Goal: Task Accomplishment & Management: Manage account settings

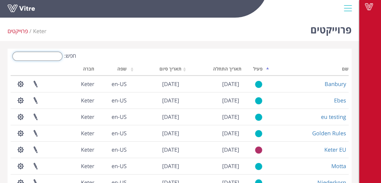
click at [53, 55] on input "חפש:" at bounding box center [37, 56] width 50 height 9
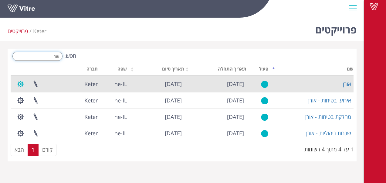
type input "אור"
click at [21, 86] on button "button" at bounding box center [20, 84] width 15 height 16
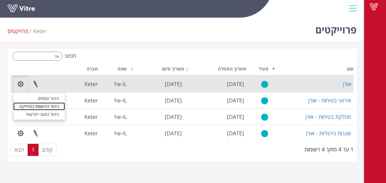
click at [31, 106] on link "ניהול הרשאות בפרוייקט" at bounding box center [39, 106] width 52 height 8
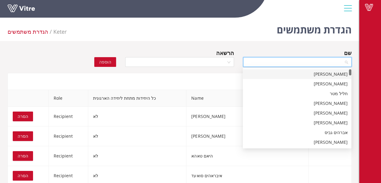
click at [322, 62] on input "search" at bounding box center [295, 61] width 97 height 9
type input "עב"
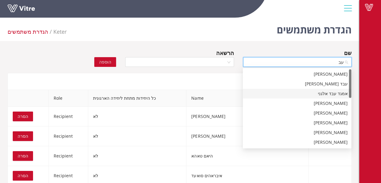
click at [332, 95] on div "אמגד עבד אלגני" at bounding box center [297, 93] width 101 height 7
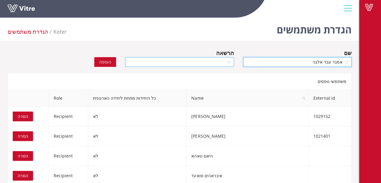
click at [228, 60] on div at bounding box center [179, 62] width 109 height 10
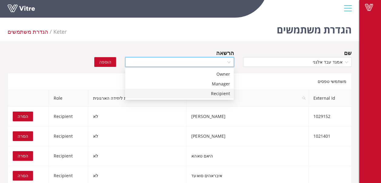
click at [212, 93] on div "Recipient" at bounding box center [179, 93] width 101 height 7
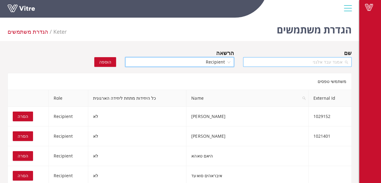
scroll to position [2635, 0]
click at [348, 62] on div "אמגד עבד אלגני" at bounding box center [297, 62] width 109 height 10
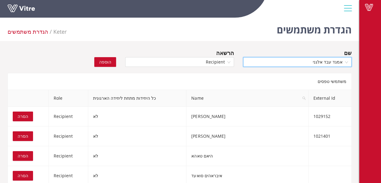
click at [330, 60] on span "אמגד עבד אלגני" at bounding box center [297, 61] width 101 height 9
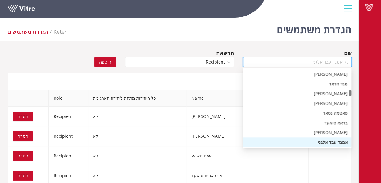
click at [330, 60] on span "אמגד עבד אלגני" at bounding box center [297, 61] width 101 height 9
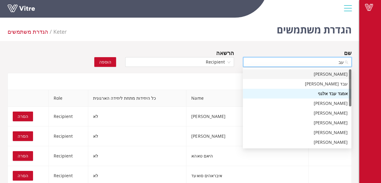
type input "עבד"
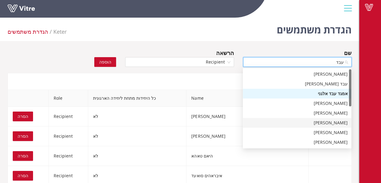
click at [330, 123] on div "עבד אלרחמן עומר" at bounding box center [297, 122] width 101 height 7
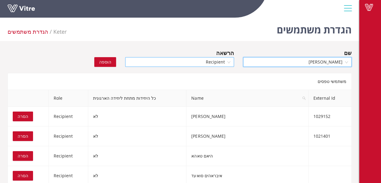
click at [230, 61] on span "Recipient" at bounding box center [179, 61] width 101 height 9
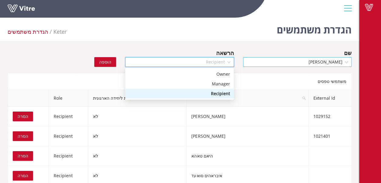
click at [215, 93] on div "Recipient" at bounding box center [179, 93] width 101 height 7
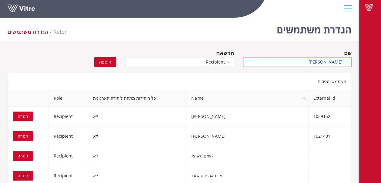
click at [107, 63] on span "הוספה" at bounding box center [105, 62] width 12 height 7
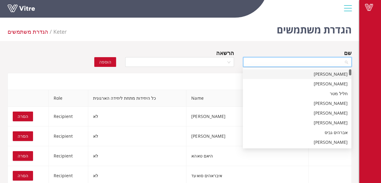
click at [318, 63] on input "search" at bounding box center [295, 61] width 97 height 9
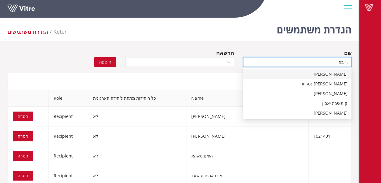
type input "בהא"
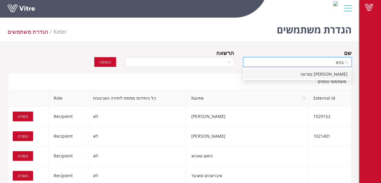
click at [331, 73] on div "בהאא נסרווה" at bounding box center [297, 74] width 101 height 7
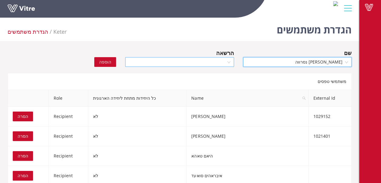
click at [229, 62] on div at bounding box center [179, 62] width 109 height 10
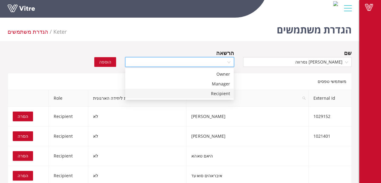
click at [220, 93] on div "Recipient" at bounding box center [179, 93] width 101 height 7
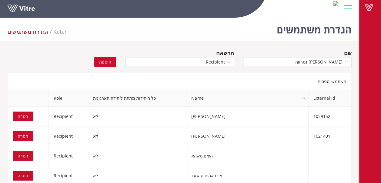
click at [109, 61] on span "הוספה" at bounding box center [105, 62] width 12 height 7
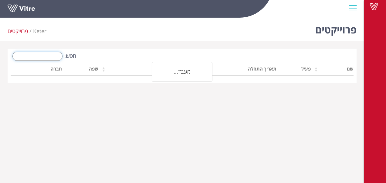
click at [52, 56] on input "חפש:" at bounding box center [37, 56] width 50 height 9
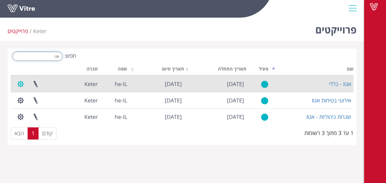
type input "אגו"
click at [20, 85] on button "button" at bounding box center [20, 84] width 15 height 16
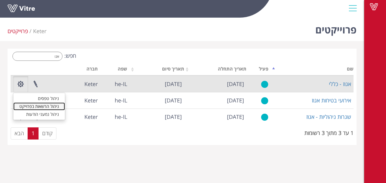
click at [44, 104] on link "ניהול הרשאות בפרוייקט" at bounding box center [39, 106] width 52 height 8
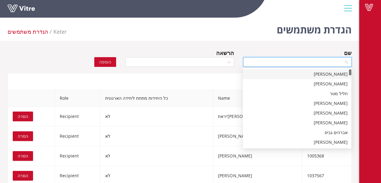
click at [278, 64] on input "search" at bounding box center [295, 61] width 97 height 9
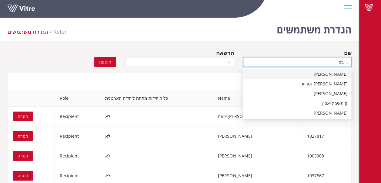
type input "בהא"
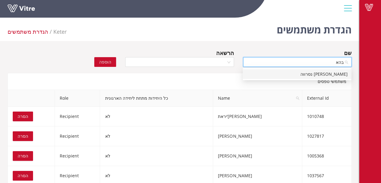
click at [294, 72] on div "בהאא נסרווה" at bounding box center [297, 74] width 101 height 7
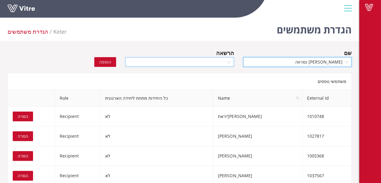
click at [229, 61] on div at bounding box center [179, 62] width 109 height 10
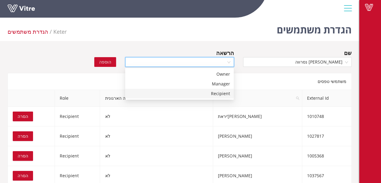
click at [222, 93] on div "Recipient" at bounding box center [179, 93] width 101 height 7
click at [111, 63] on span "הוספה" at bounding box center [105, 62] width 12 height 7
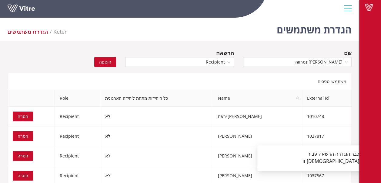
click at [103, 62] on span "הוספה" at bounding box center [105, 62] width 12 height 7
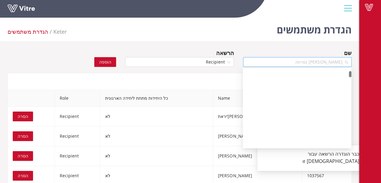
scroll to position [245, 0]
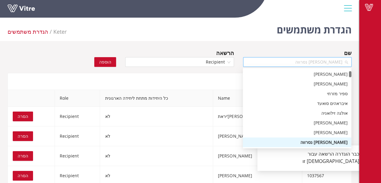
click at [317, 62] on span "[PERSON_NAME] נסרווה" at bounding box center [297, 61] width 101 height 9
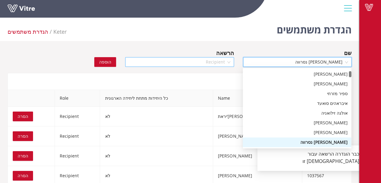
click at [229, 60] on span "Recipient" at bounding box center [179, 61] width 101 height 9
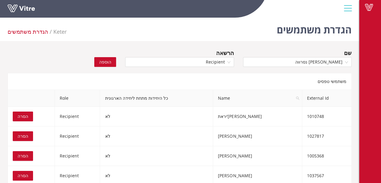
click at [241, 53] on div "שם בהאא נסרווה" at bounding box center [298, 59] width 118 height 21
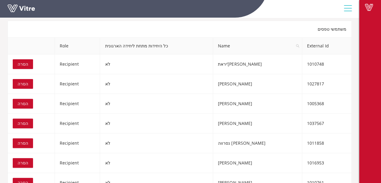
scroll to position [64, 0]
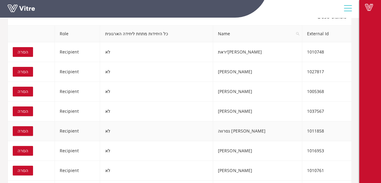
click at [22, 130] on span "הסרה" at bounding box center [23, 130] width 11 height 7
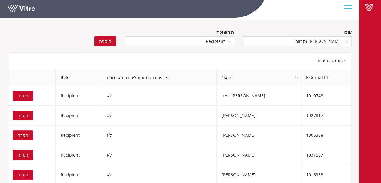
scroll to position [0, 0]
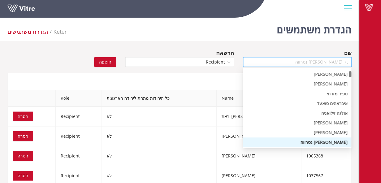
click at [316, 66] on span "בהאא נסרווה" at bounding box center [297, 61] width 101 height 9
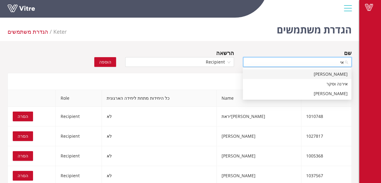
type input "א"
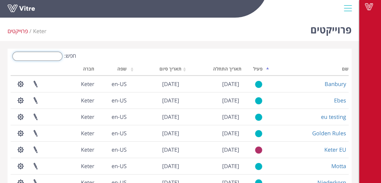
click at [51, 57] on input "חפש:" at bounding box center [37, 56] width 50 height 9
type input "ד"
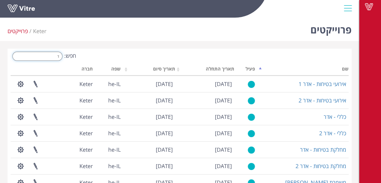
click at [55, 59] on input "ד" at bounding box center [37, 56] width 50 height 9
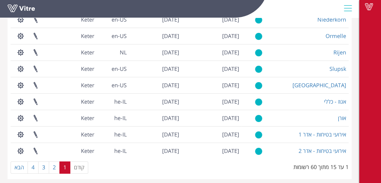
scroll to position [166, 0]
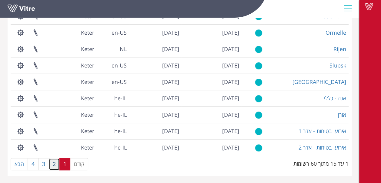
click at [55, 163] on link "2" at bounding box center [54, 164] width 11 height 12
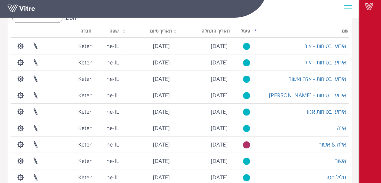
scroll to position [38, 0]
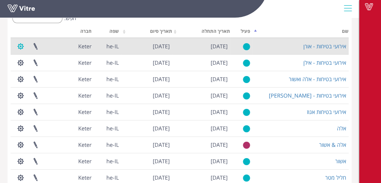
click at [21, 45] on button "button" at bounding box center [20, 46] width 15 height 16
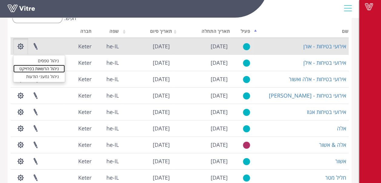
click at [39, 68] on link "ניהול הרשאות בפרוייקט" at bounding box center [39, 69] width 52 height 8
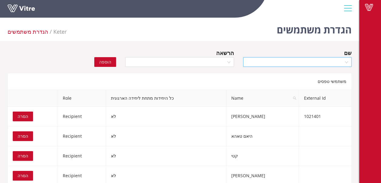
click at [325, 60] on input "search" at bounding box center [295, 61] width 97 height 9
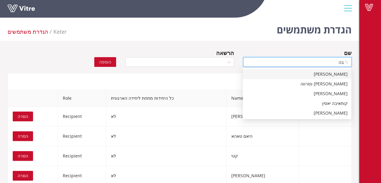
type input "בהא"
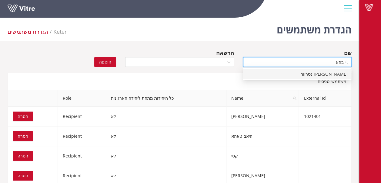
click at [328, 74] on div "בהאא נסרווה" at bounding box center [297, 74] width 101 height 7
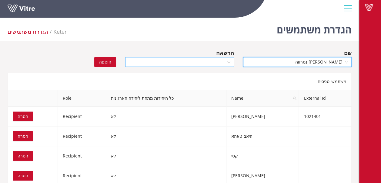
click at [229, 61] on div at bounding box center [179, 62] width 109 height 10
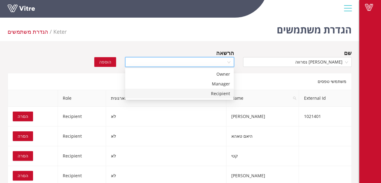
click at [219, 93] on div "Recipient" at bounding box center [179, 93] width 101 height 7
click at [108, 63] on span "הוספה" at bounding box center [105, 62] width 12 height 7
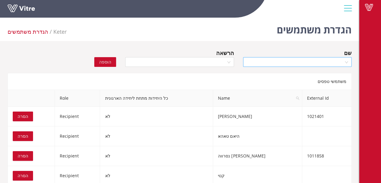
click at [292, 66] on input "search" at bounding box center [295, 61] width 97 height 9
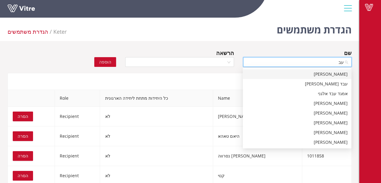
type input "ע"
type input "א"
type input "עבד"
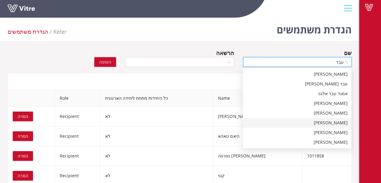
click at [328, 124] on div "עבד אלרחמן עומר" at bounding box center [297, 122] width 101 height 7
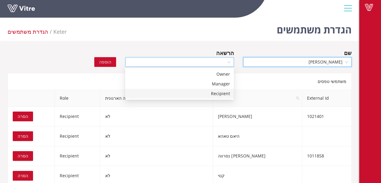
click at [227, 63] on div at bounding box center [179, 62] width 109 height 10
click at [214, 94] on div "Recipient" at bounding box center [179, 93] width 101 height 7
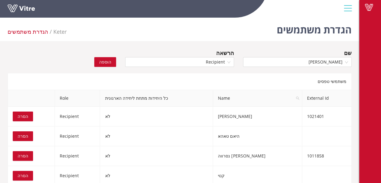
click at [109, 62] on span "הוספה" at bounding box center [105, 62] width 12 height 7
click at [326, 59] on input "search" at bounding box center [295, 61] width 97 height 9
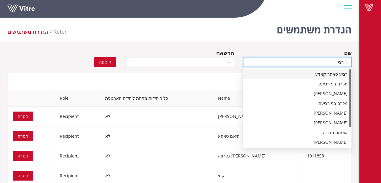
type input "רביע"
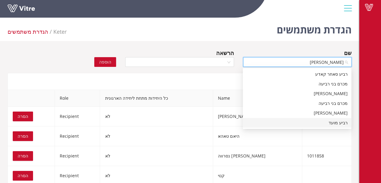
click at [338, 123] on div "רביע מועד" at bounding box center [297, 122] width 101 height 7
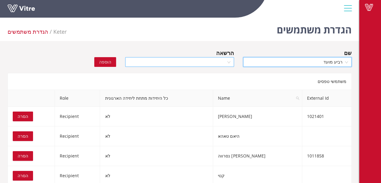
click at [229, 60] on div at bounding box center [179, 62] width 109 height 10
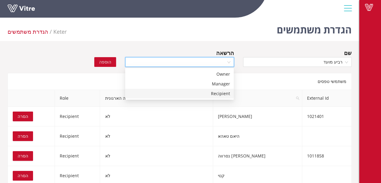
click at [223, 93] on div "Recipient" at bounding box center [179, 93] width 101 height 7
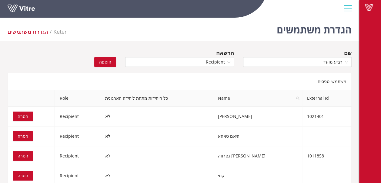
click at [107, 58] on button "הוספה" at bounding box center [105, 62] width 22 height 10
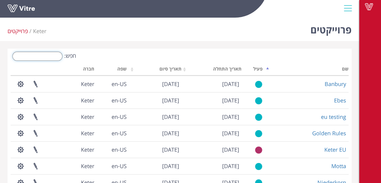
click at [41, 57] on input "חפש:" at bounding box center [37, 56] width 50 height 9
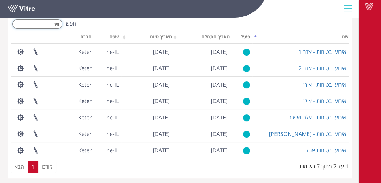
scroll to position [35, 0]
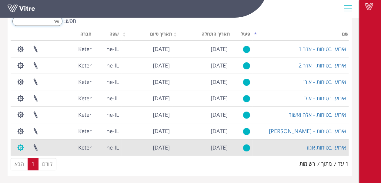
type input "איר"
click at [22, 147] on button "button" at bounding box center [20, 147] width 15 height 16
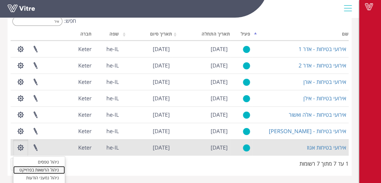
click at [45, 169] on link "ניהול הרשאות בפרוייקט" at bounding box center [39, 170] width 52 height 8
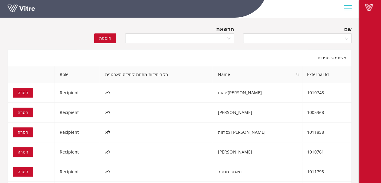
scroll to position [24, 0]
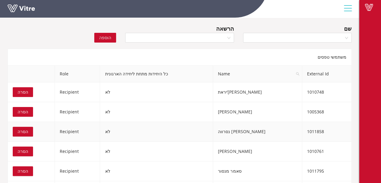
click at [24, 130] on span "הסרה" at bounding box center [23, 131] width 11 height 7
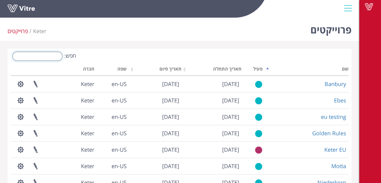
click at [56, 55] on input "חפש:" at bounding box center [37, 56] width 50 height 9
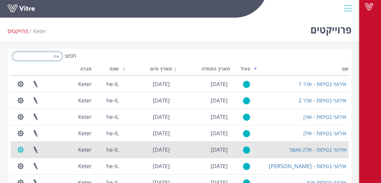
type input "אירו"
click at [22, 150] on button "button" at bounding box center [20, 149] width 15 height 16
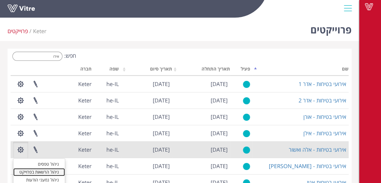
click at [47, 170] on link "ניהול הרשאות בפרוייקט" at bounding box center [39, 172] width 52 height 8
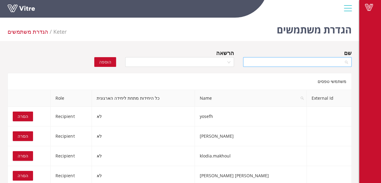
click at [300, 63] on input "search" at bounding box center [295, 61] width 97 height 9
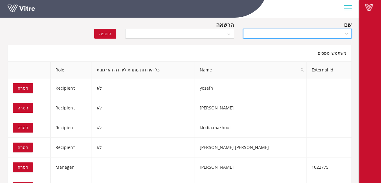
scroll to position [20, 0]
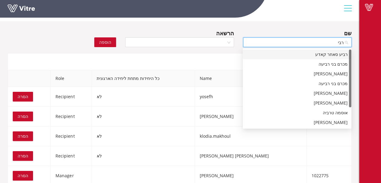
type input "[PERSON_NAME]"
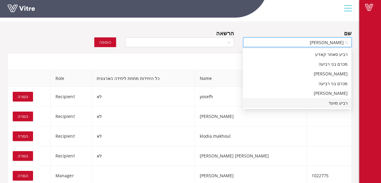
click at [331, 104] on div "רביע מועד" at bounding box center [297, 102] width 101 height 7
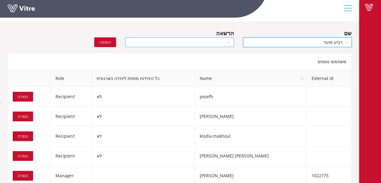
click at [229, 43] on div at bounding box center [179, 42] width 109 height 10
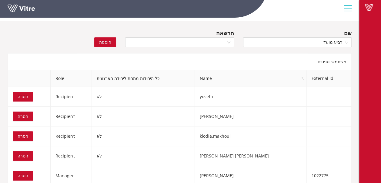
click at [166, 18] on div "Vitre" at bounding box center [179, 9] width 359 height 18
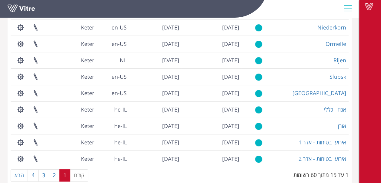
scroll to position [166, 0]
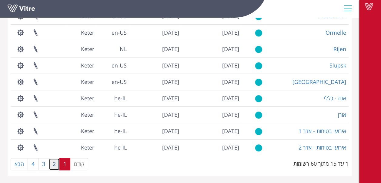
click at [53, 166] on link "2" at bounding box center [54, 164] width 11 height 12
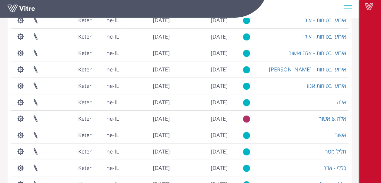
scroll to position [59, 0]
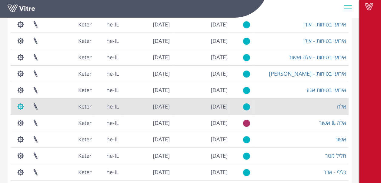
click at [17, 107] on button "button" at bounding box center [20, 106] width 15 height 16
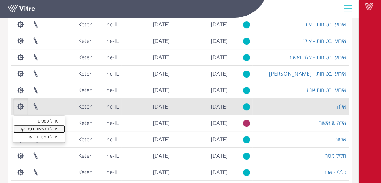
click at [50, 129] on link "ניהול הרשאות בפרוייקט" at bounding box center [39, 129] width 52 height 8
